Goal: Book appointment/travel/reservation

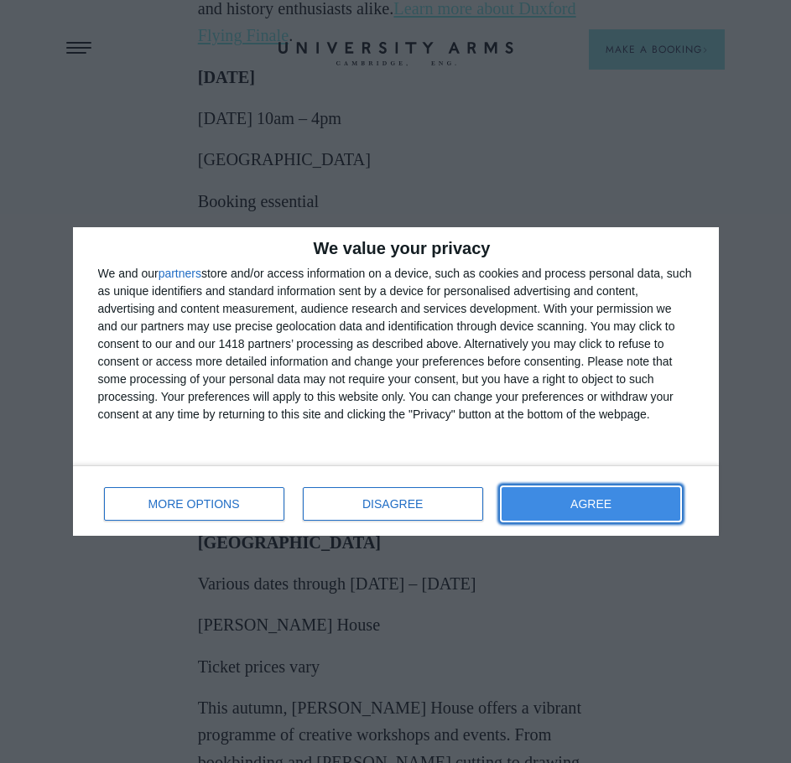
click at [600, 511] on button "AGREE" at bounding box center [590, 504] width 179 height 34
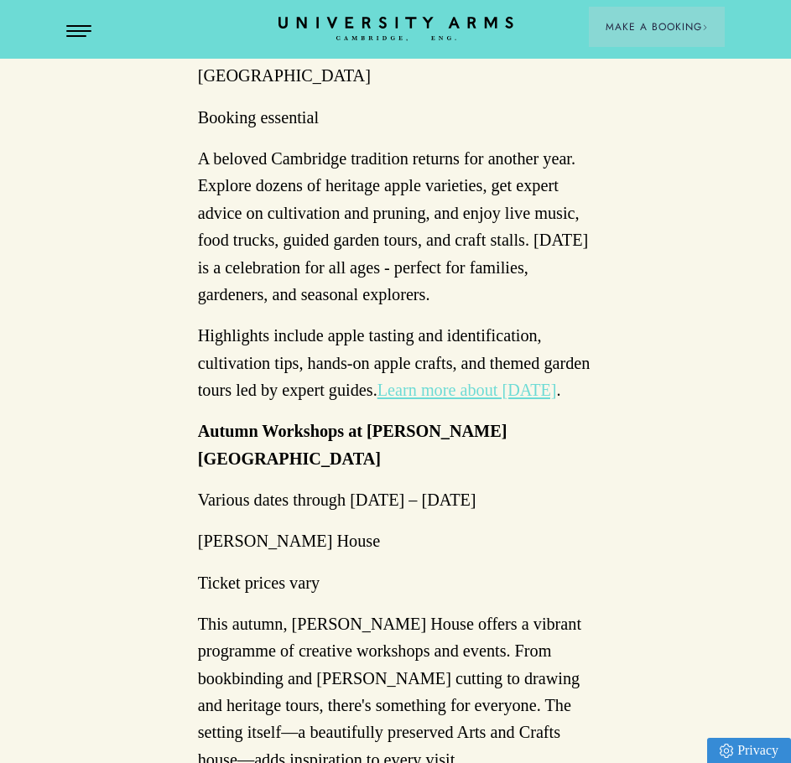
scroll to position [2817, 0]
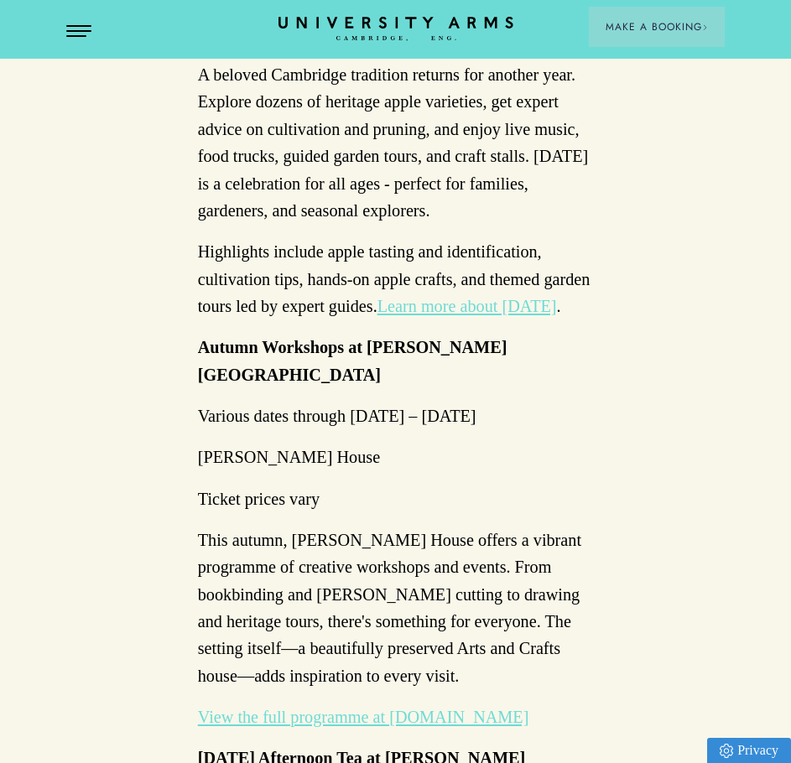
click at [513, 708] on link "View the full programme at [DOMAIN_NAME]" at bounding box center [363, 717] width 331 height 18
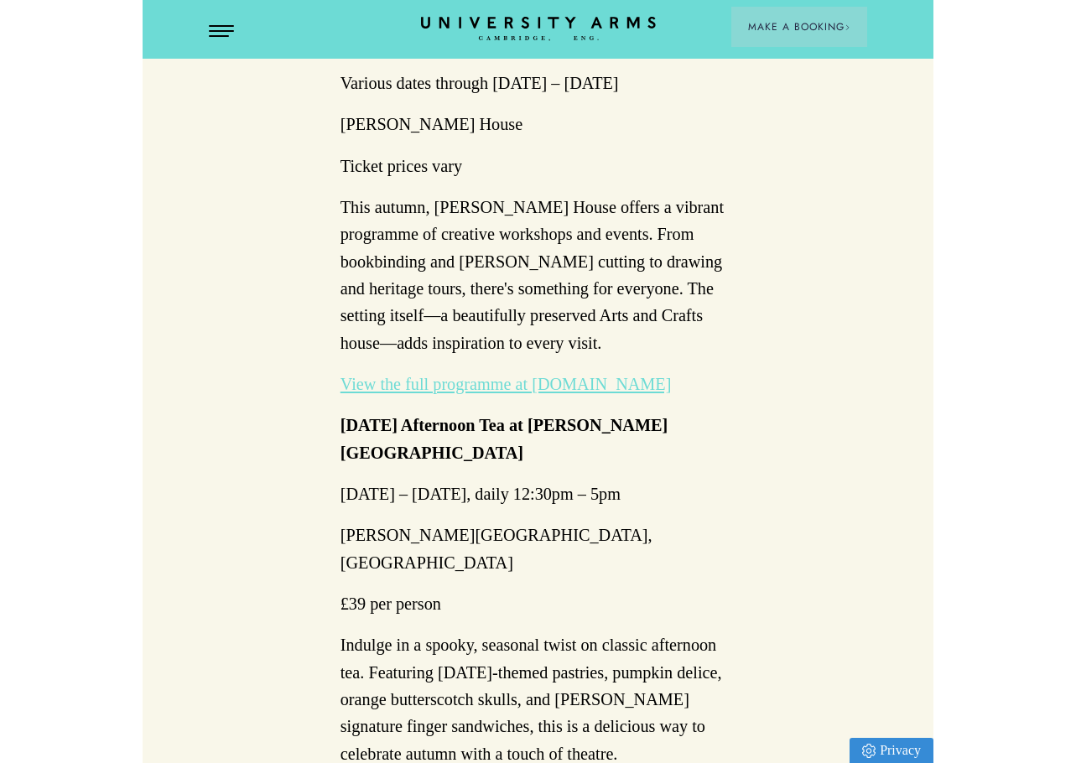
scroll to position [3153, 0]
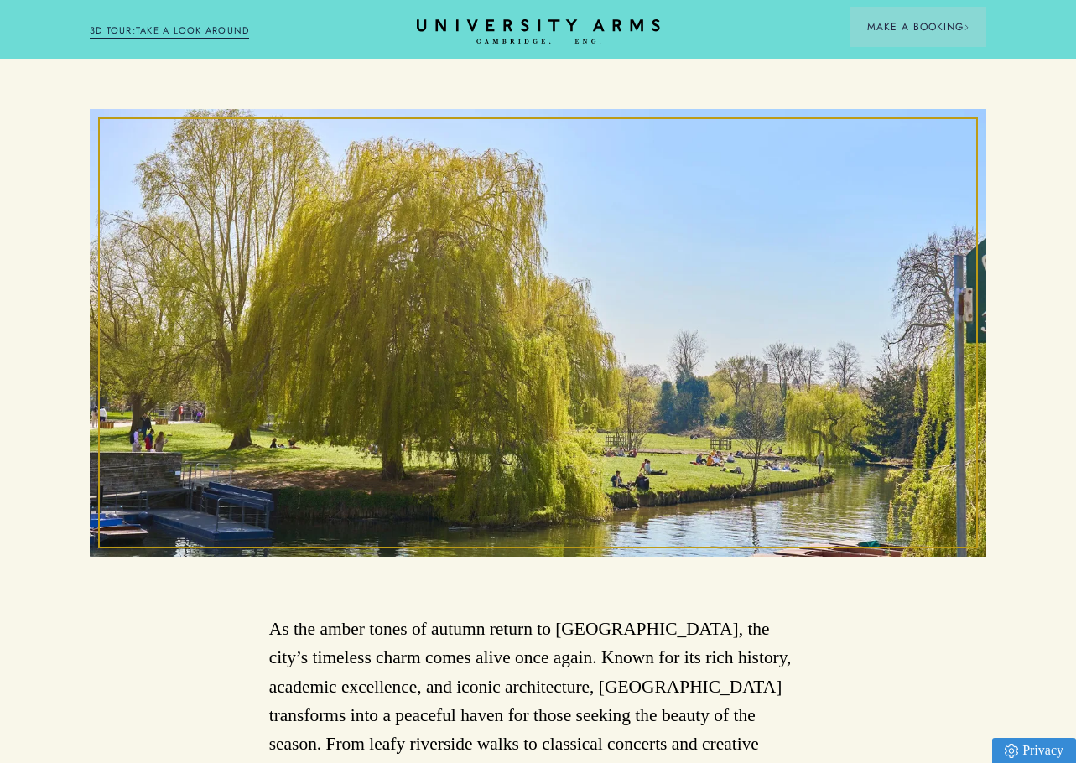
scroll to position [50, 0]
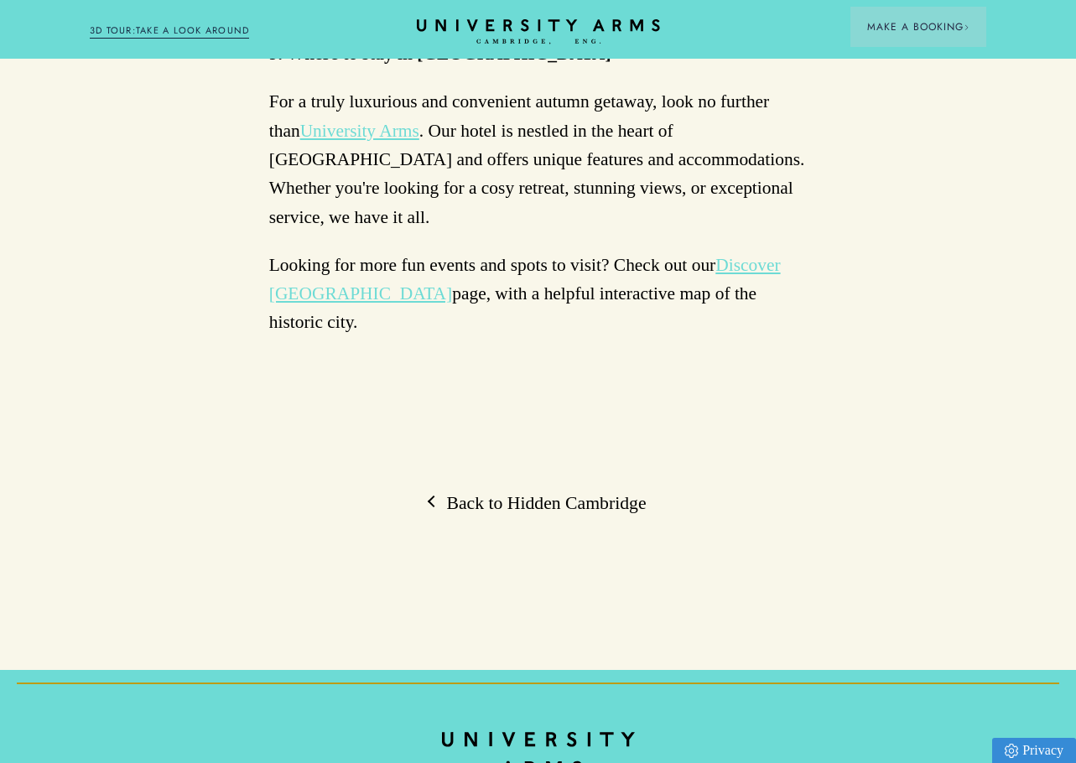
scroll to position [7881, 0]
